Goal: Task Accomplishment & Management: Manage account settings

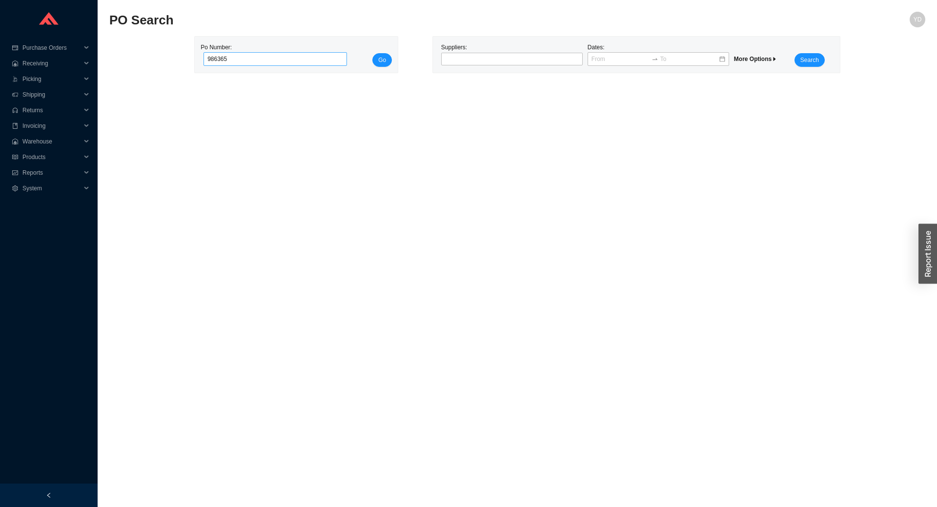
type input "986365"
click at [372, 53] on button "Go" at bounding box center [382, 60] width 20 height 14
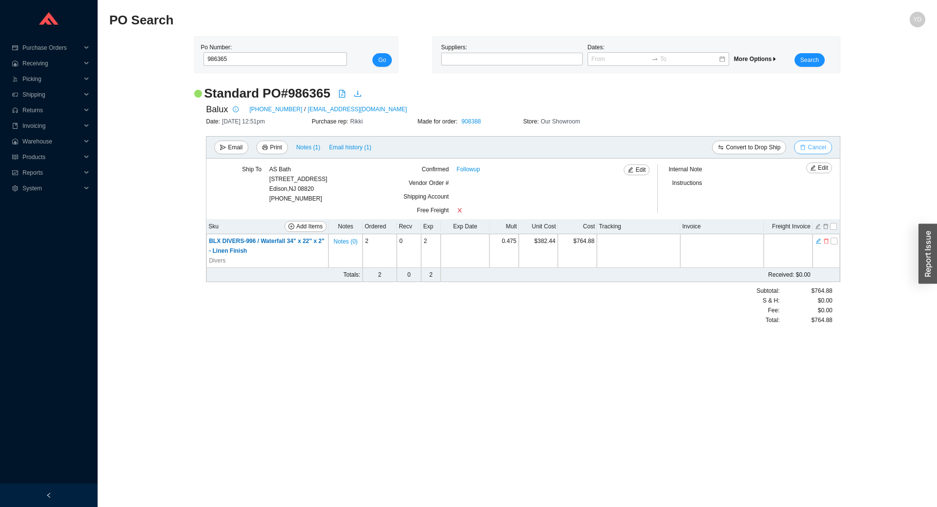
click at [820, 142] on span "Cancel" at bounding box center [817, 147] width 18 height 10
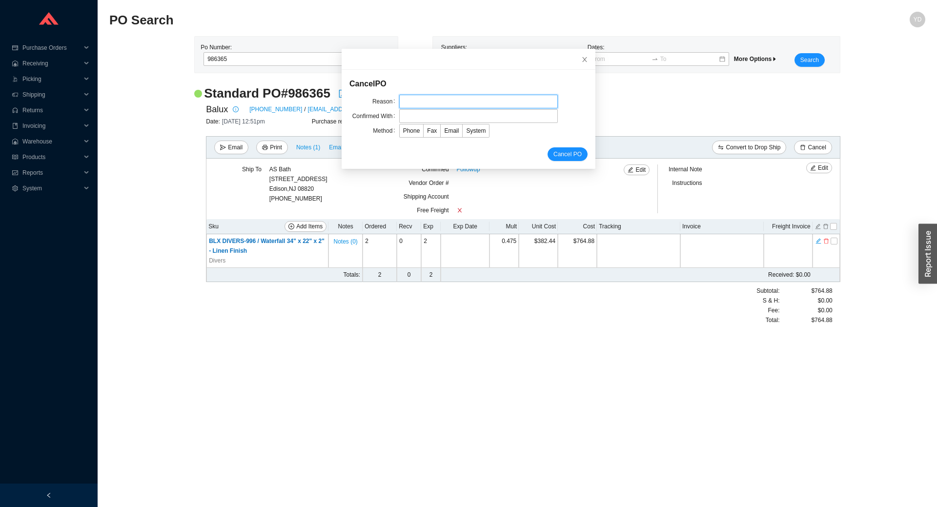
click at [423, 96] on input "text" at bounding box center [478, 102] width 159 height 14
type input "cc"
click at [442, 118] on input "text" at bounding box center [478, 116] width 159 height 14
type input "rachelli"
click at [475, 133] on span "System" at bounding box center [476, 130] width 20 height 7
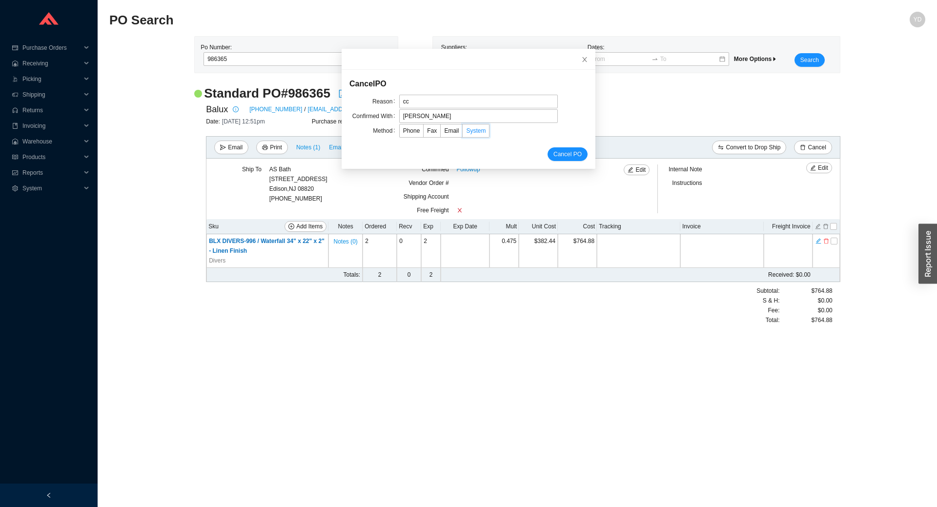
click at [463, 133] on input "System" at bounding box center [463, 133] width 0 height 0
click at [441, 129] on label "Email" at bounding box center [452, 131] width 22 height 14
click at [441, 133] on input "Email" at bounding box center [441, 133] width 0 height 0
click at [553, 156] on span "Cancel PO" at bounding box center [567, 154] width 28 height 10
